Goal: Task Accomplishment & Management: Complete application form

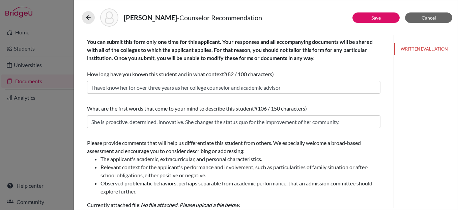
scroll to position [120, 0]
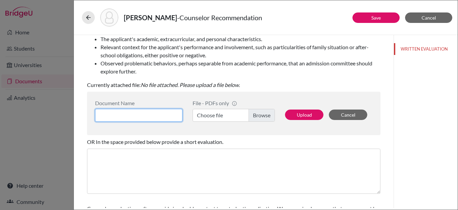
click at [138, 116] on input at bounding box center [138, 115] width 87 height 13
type input "Counselor LOR"
click at [269, 115] on label "Choose file" at bounding box center [234, 115] width 82 height 13
click at [269, 115] on input "Choose file" at bounding box center [234, 115] width 82 height 13
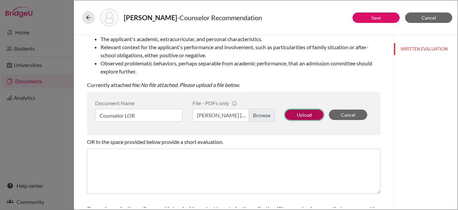
click at [299, 114] on button "Upload" at bounding box center [304, 115] width 38 height 10
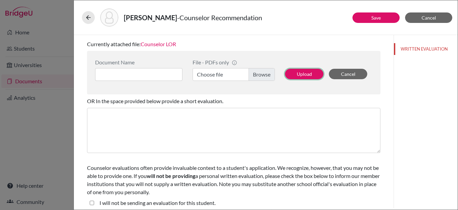
scroll to position [165, 0]
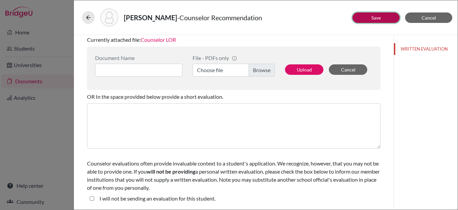
click at [373, 19] on link "Save" at bounding box center [376, 18] width 9 height 6
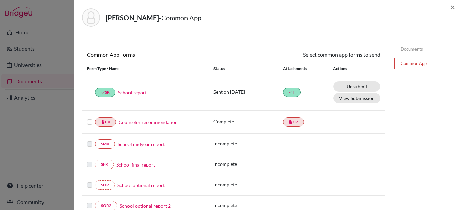
scroll to position [50, 0]
click at [89, 118] on label at bounding box center [89, 118] width 5 height 0
click at [0, 0] on input "checkbox" at bounding box center [0, 0] width 0 height 0
click at [367, 56] on link "Send" at bounding box center [367, 55] width 28 height 10
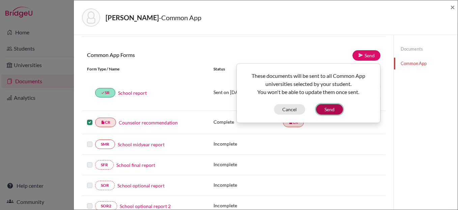
click at [329, 107] on button "Send" at bounding box center [329, 109] width 27 height 10
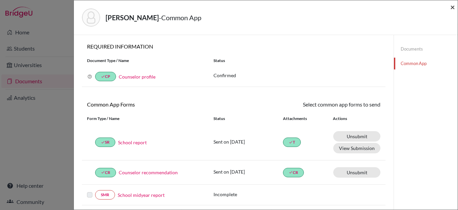
click at [452, 8] on span "×" at bounding box center [453, 7] width 5 height 10
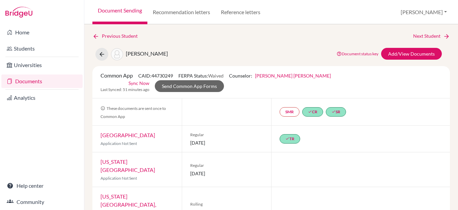
click at [109, 11] on link "Document Sending" at bounding box center [119, 12] width 55 height 24
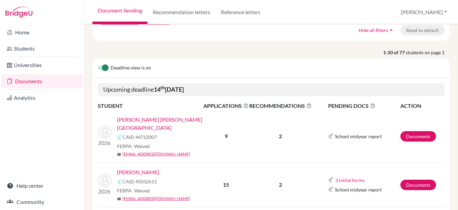
scroll to position [67, 0]
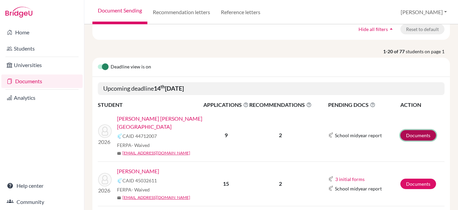
click at [424, 130] on link "Documents" at bounding box center [419, 135] width 36 height 10
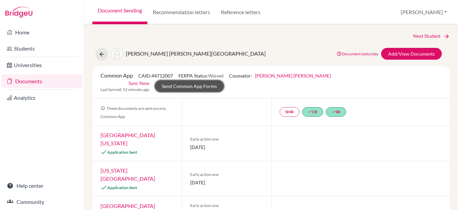
click at [224, 80] on link "Send Common App Forms" at bounding box center [189, 86] width 69 height 12
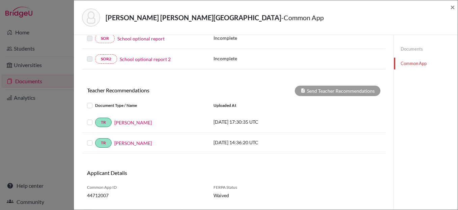
scroll to position [186, 0]
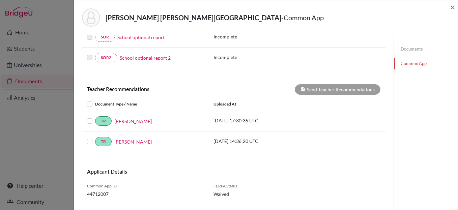
click at [95, 100] on label at bounding box center [95, 100] width 0 height 0
click at [0, 0] on input "checkbox" at bounding box center [0, 0] width 0 height 0
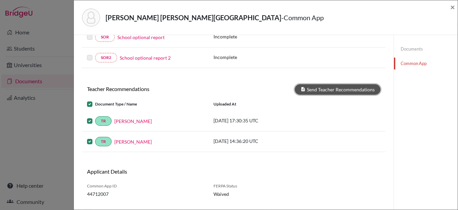
click at [346, 89] on button "Send Teacher Recommendations" at bounding box center [338, 89] width 86 height 10
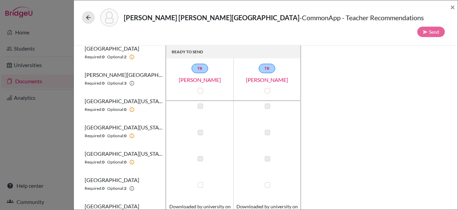
scroll to position [125, 0]
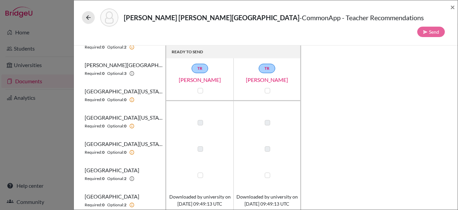
click at [198, 173] on label at bounding box center [200, 175] width 5 height 5
click at [198, 171] on input "checkbox" at bounding box center [198, 174] width 5 height 7
checkbox input "true"
click at [268, 173] on label at bounding box center [267, 175] width 5 height 5
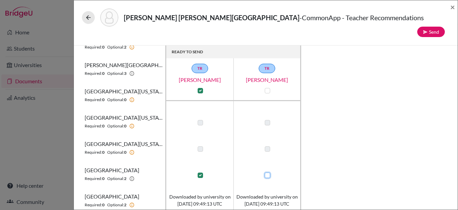
click at [268, 171] on input "checkbox" at bounding box center [265, 174] width 5 height 7
checkbox input "true"
click at [433, 27] on button "Send" at bounding box center [432, 32] width 28 height 10
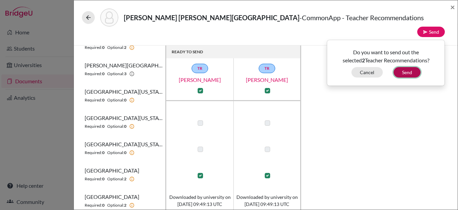
click at [409, 67] on button "Send" at bounding box center [407, 72] width 27 height 10
checkbox input "false"
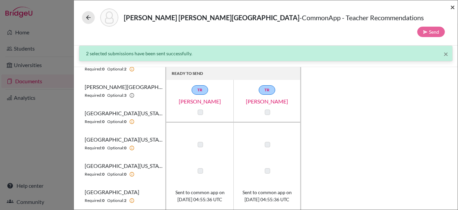
drag, startPoint x: 452, startPoint y: 7, endPoint x: 438, endPoint y: 16, distance: 16.1
click at [452, 7] on span "×" at bounding box center [453, 7] width 5 height 10
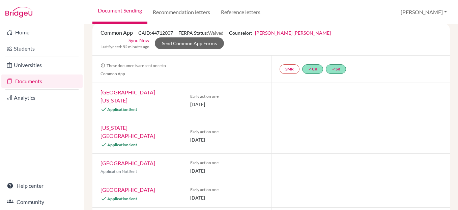
scroll to position [25, 0]
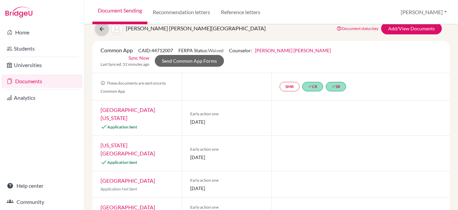
click at [102, 29] on icon at bounding box center [102, 29] width 7 height 7
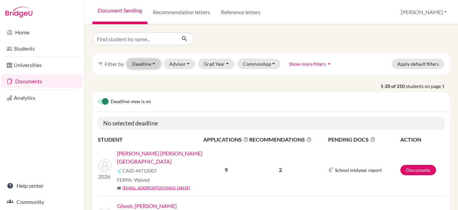
click at [144, 64] on button "Deadline - Select a date range Or double click for a single date selection [DAT…" at bounding box center [144, 64] width 34 height 10
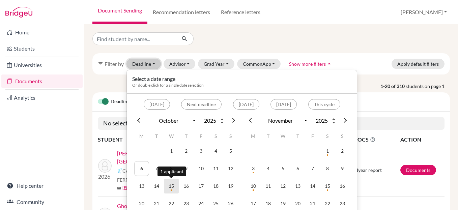
click at [172, 186] on td "15" at bounding box center [171, 186] width 15 height 15
click at [170, 185] on td "15" at bounding box center [171, 186] width 15 height 15
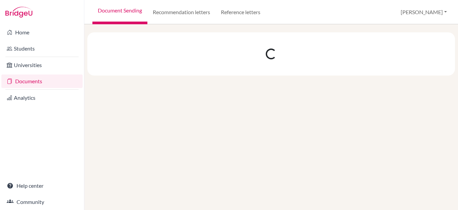
click at [170, 185] on div at bounding box center [271, 117] width 374 height 186
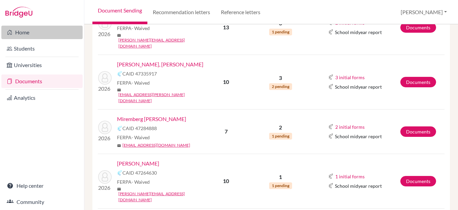
scroll to position [361, 0]
